Goal: Task Accomplishment & Management: Use online tool/utility

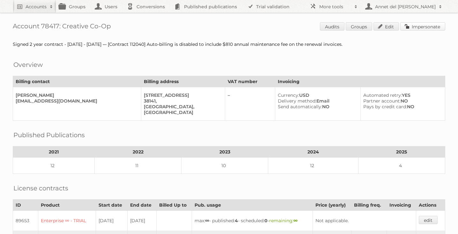
click at [423, 26] on link "Impersonate" at bounding box center [422, 26] width 45 height 8
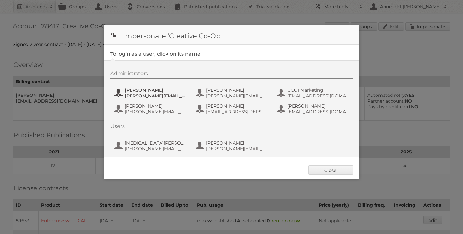
click at [159, 91] on span "[PERSON_NAME]" at bounding box center [156, 90] width 62 height 6
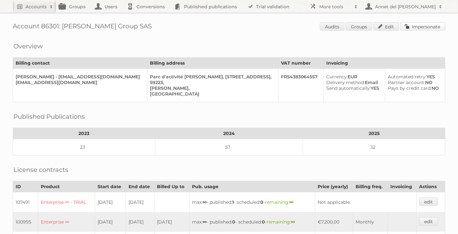
click at [428, 23] on link "Impersonate" at bounding box center [422, 26] width 45 height 8
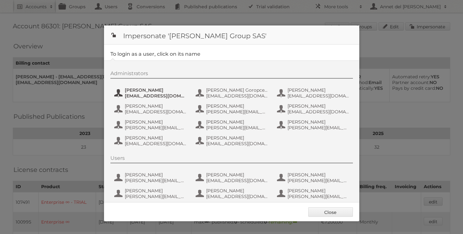
click at [159, 92] on span "[PERSON_NAME]" at bounding box center [156, 90] width 62 height 6
